Goal: Find specific fact: Find specific fact

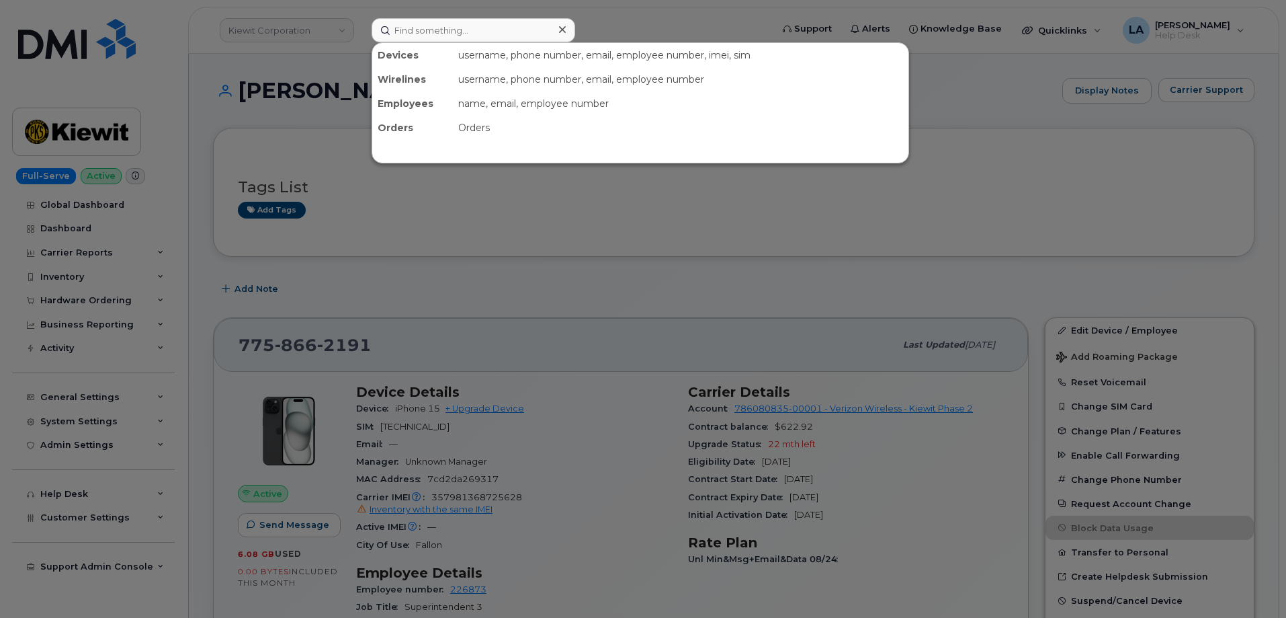
scroll to position [107, 0]
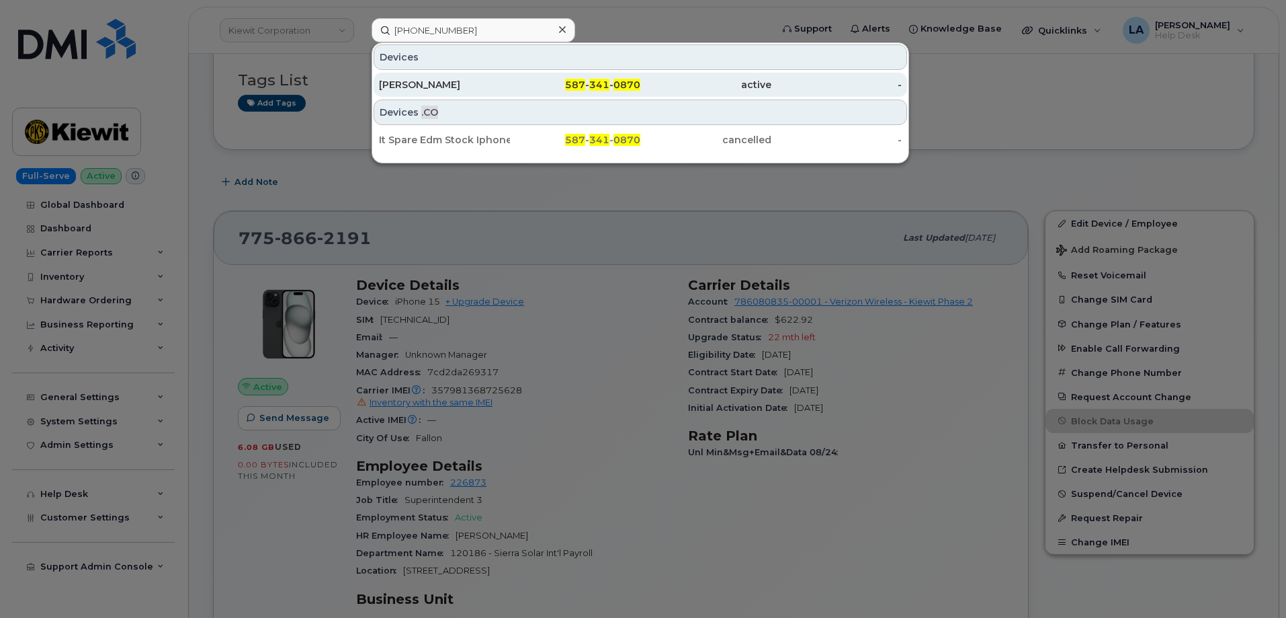
type input "[PHONE_NUMBER]"
click at [470, 89] on div "[PERSON_NAME]" at bounding box center [444, 84] width 131 height 13
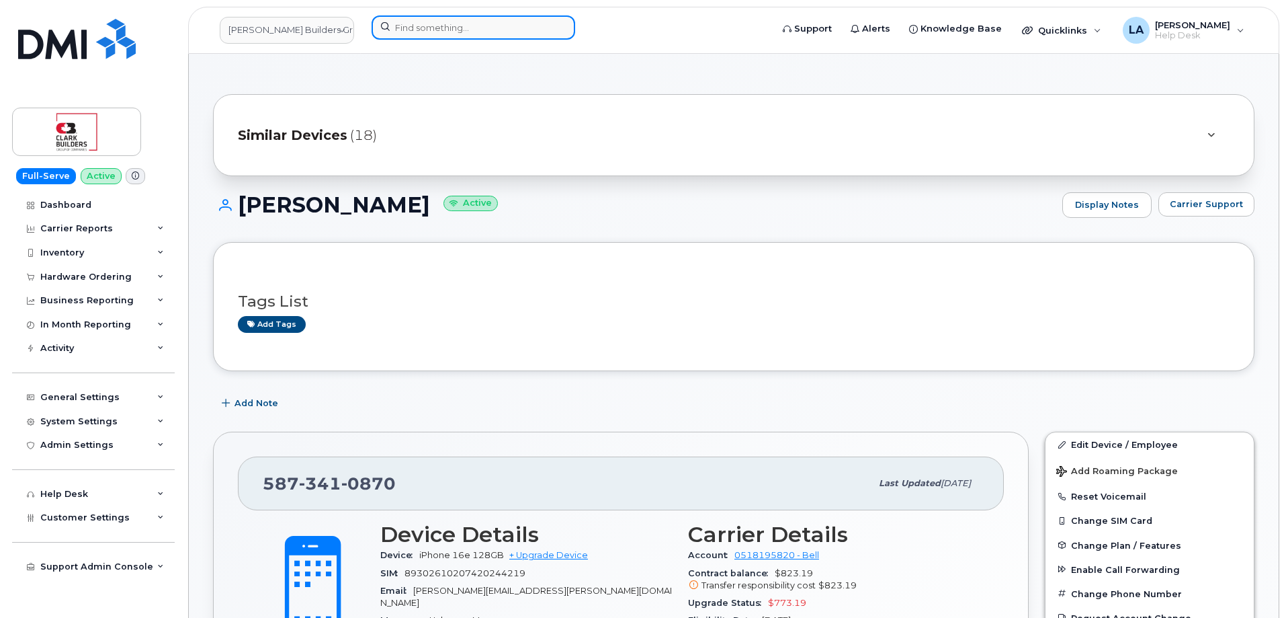
click at [484, 30] on input at bounding box center [474, 27] width 204 height 24
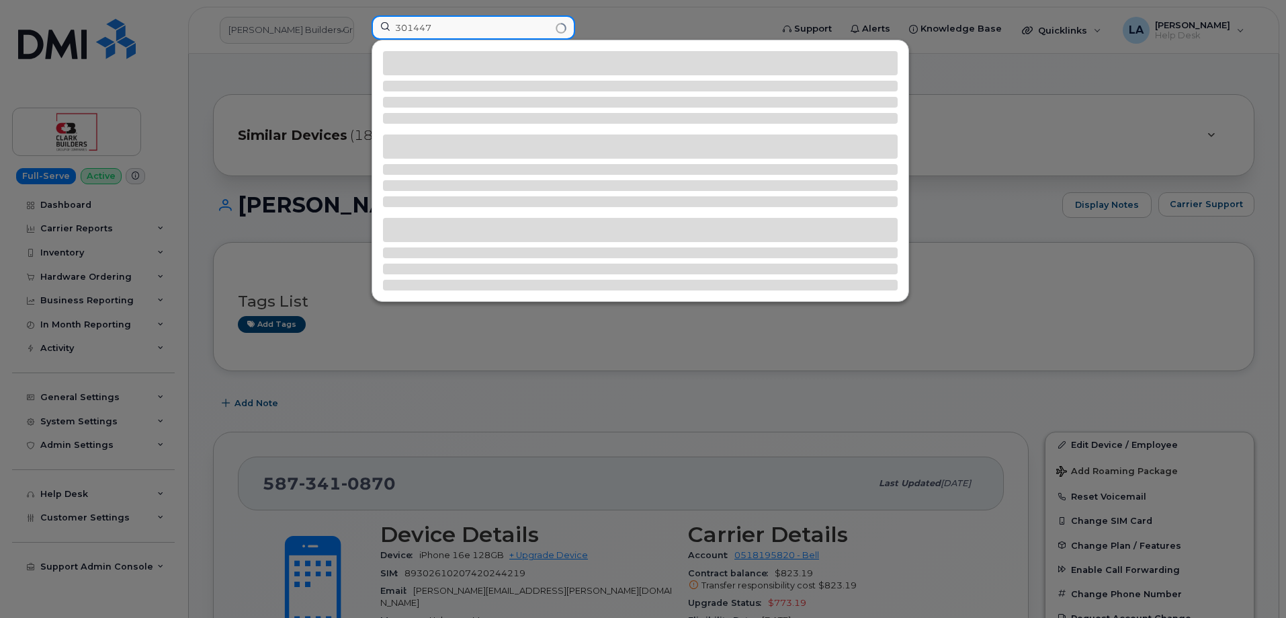
click at [421, 30] on input "301447" at bounding box center [474, 27] width 204 height 24
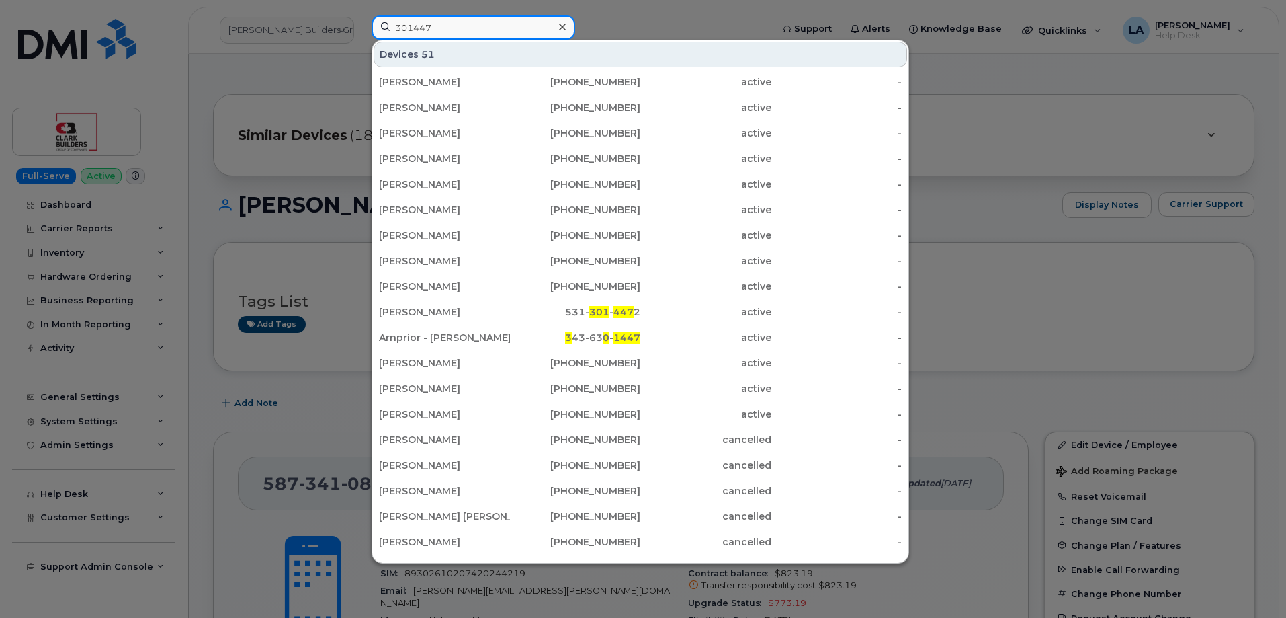
type input "301447"
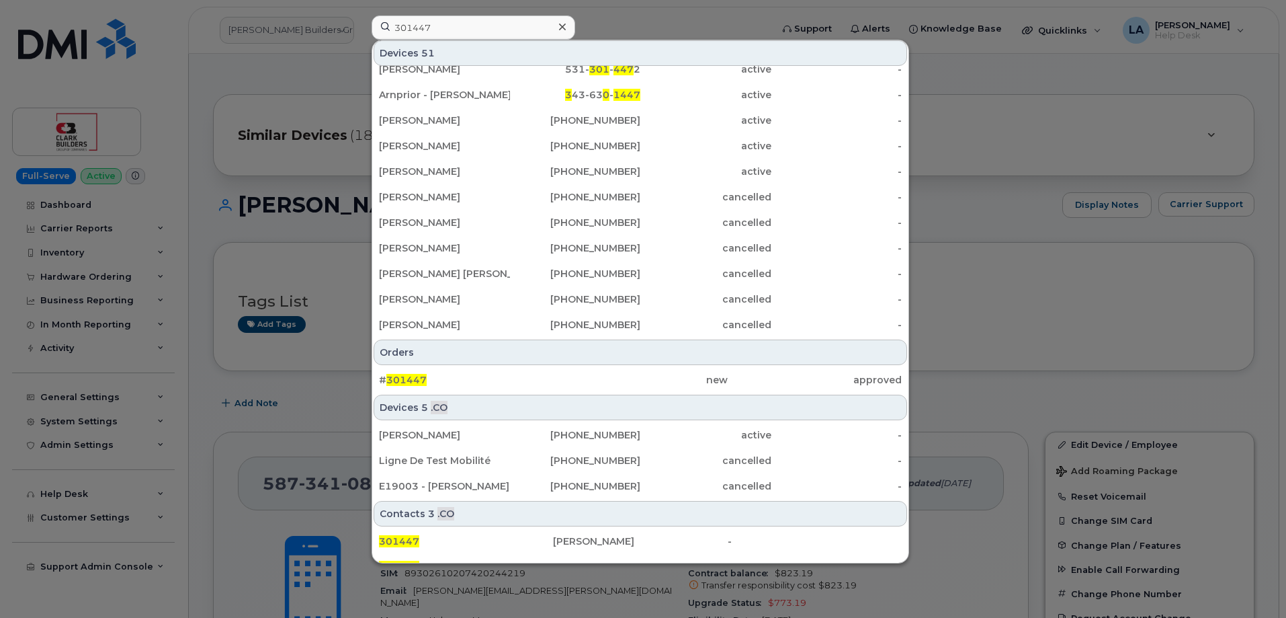
scroll to position [257, 0]
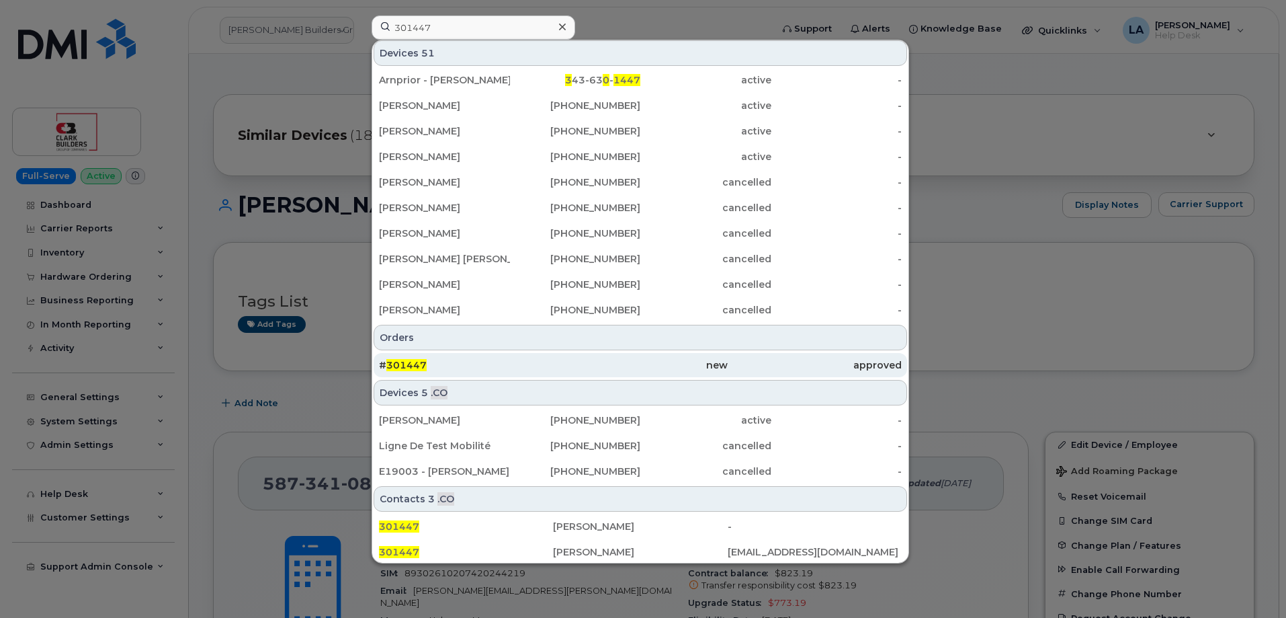
click at [416, 366] on span "301447" at bounding box center [406, 365] width 40 height 12
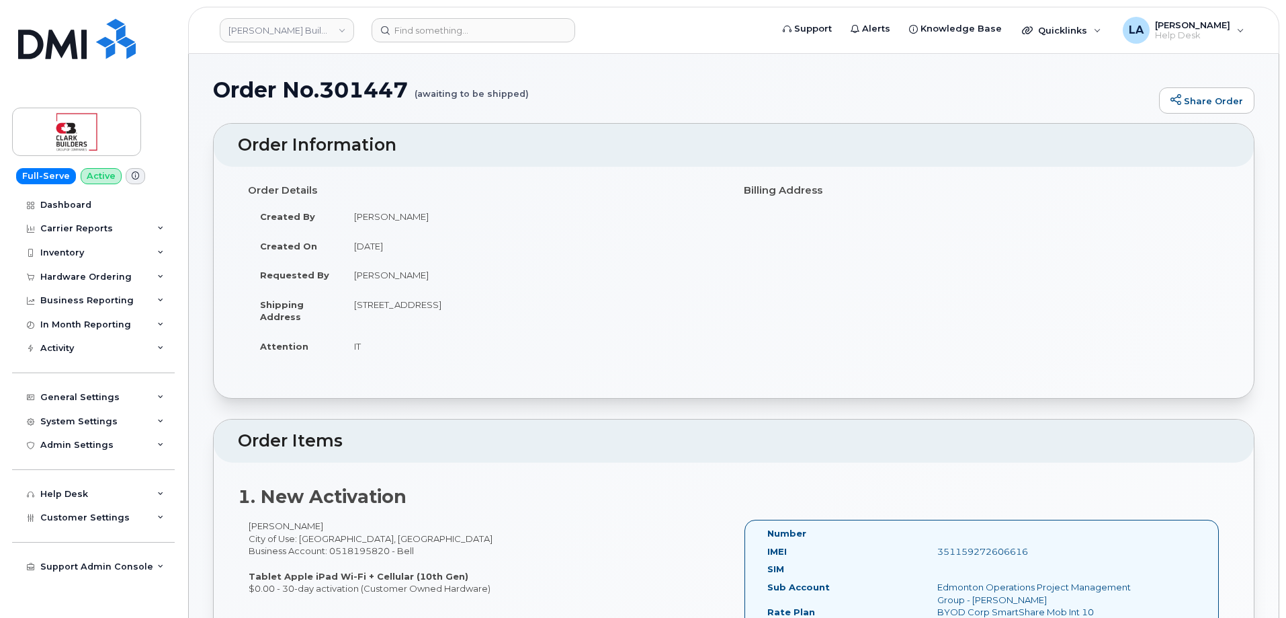
drag, startPoint x: 448, startPoint y: 267, endPoint x: 345, endPoint y: 268, distance: 102.1
click at [345, 268] on td "[PERSON_NAME]" at bounding box center [533, 275] width 382 height 30
copy td "[PERSON_NAME]"
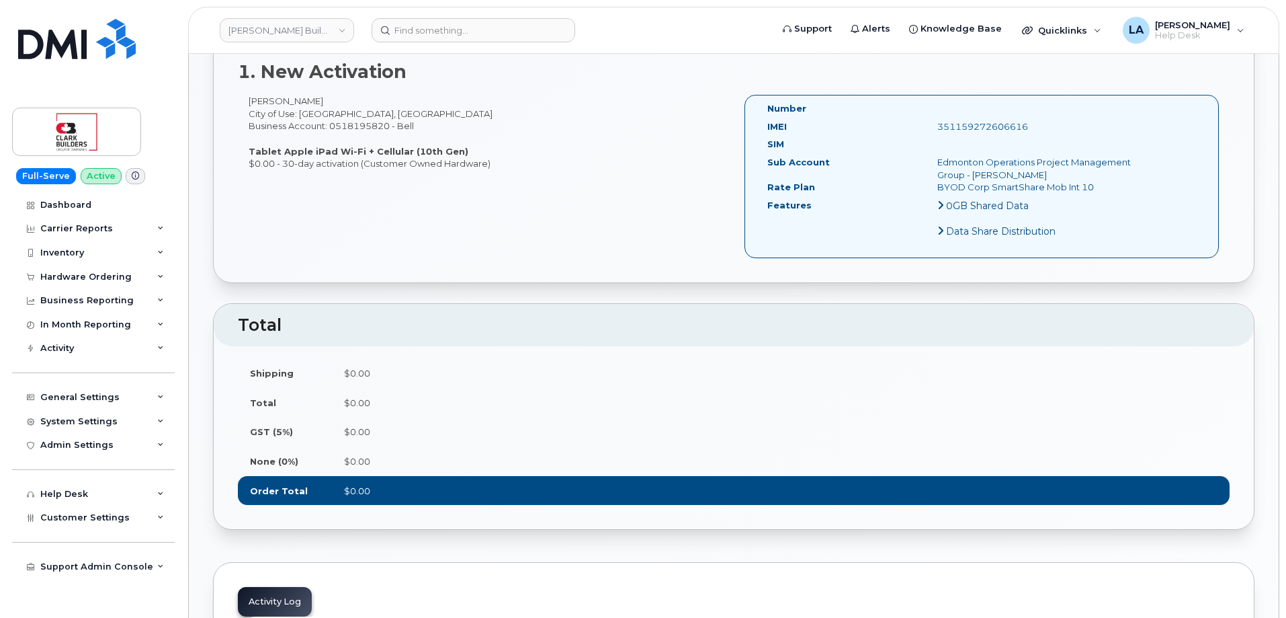
scroll to position [445, 0]
